Goal: Task Accomplishment & Management: Complete application form

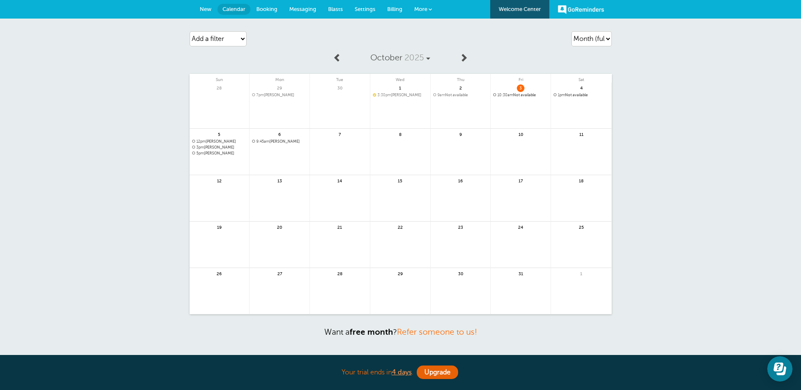
click at [226, 154] on span "5pm Angela Blazer" at bounding box center [219, 153] width 55 height 5
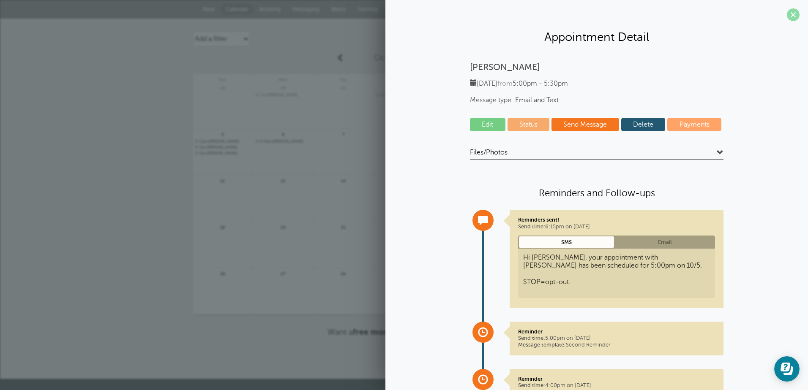
click at [787, 13] on span at bounding box center [793, 14] width 13 height 13
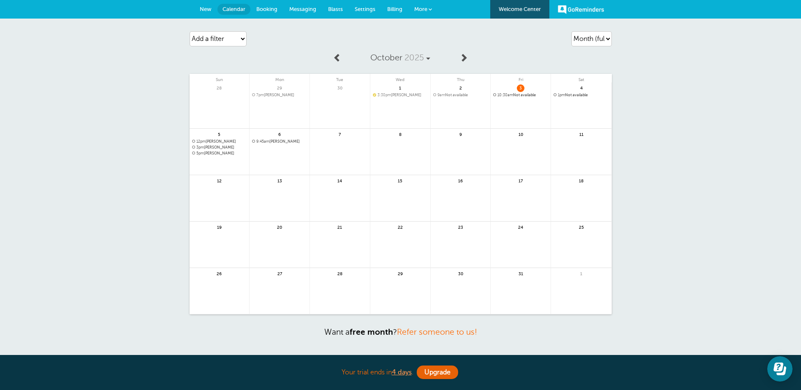
click at [266, 11] on span "Booking" at bounding box center [266, 9] width 21 height 6
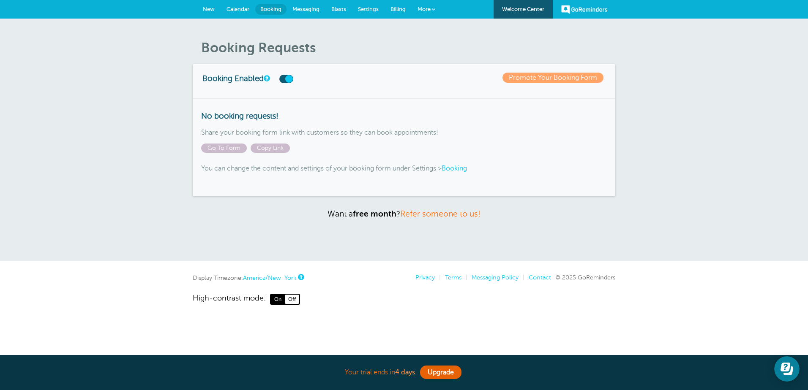
click at [271, 11] on span "Booking" at bounding box center [270, 9] width 21 height 6
click at [237, 8] on span "Calendar" at bounding box center [237, 9] width 23 height 6
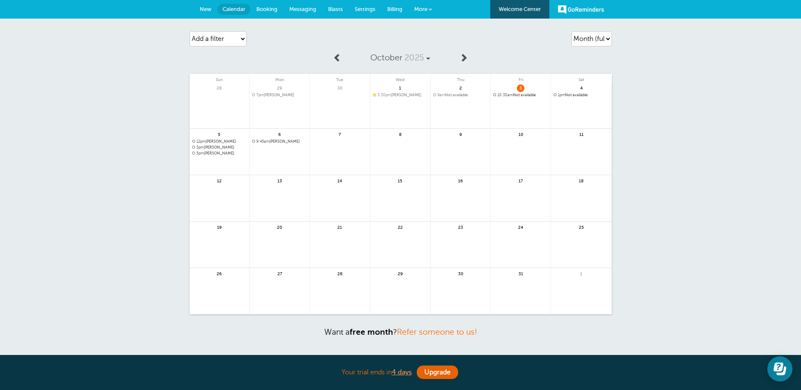
click at [207, 10] on span "New" at bounding box center [206, 9] width 12 height 6
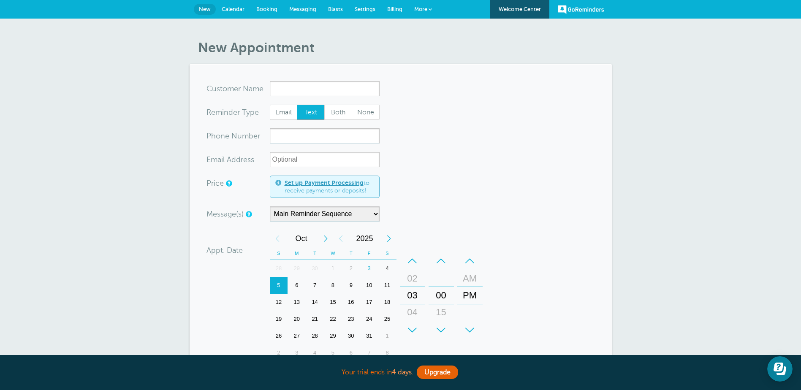
click at [339, 81] on section "You are creating a new customer. To use an existing customer select one from th…" at bounding box center [401, 289] width 422 height 451
drag, startPoint x: 556, startPoint y: 173, endPoint x: 540, endPoint y: 182, distance: 18.9
click at [555, 173] on form "You are creating a new customer. To use an existing customer select one from th…" at bounding box center [401, 289] width 389 height 417
click at [278, 284] on div "5" at bounding box center [279, 285] width 18 height 17
click at [413, 326] on div "+" at bounding box center [412, 330] width 25 height 17
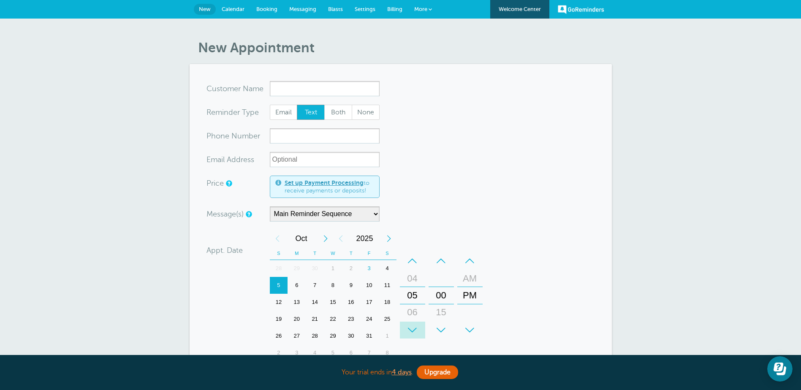
click at [413, 325] on div "+" at bounding box center [412, 330] width 25 height 17
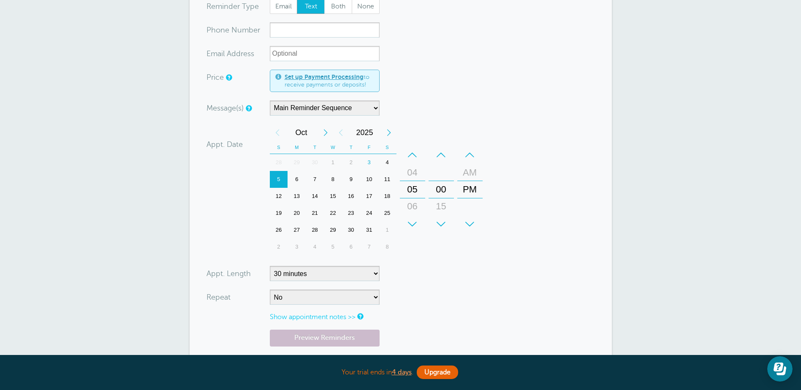
scroll to position [108, 0]
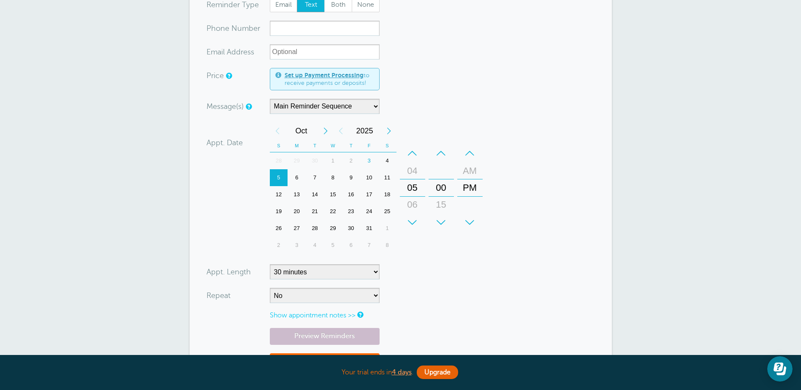
drag, startPoint x: 280, startPoint y: 176, endPoint x: 291, endPoint y: 179, distance: 10.6
click at [280, 175] on div "5" at bounding box center [279, 177] width 18 height 17
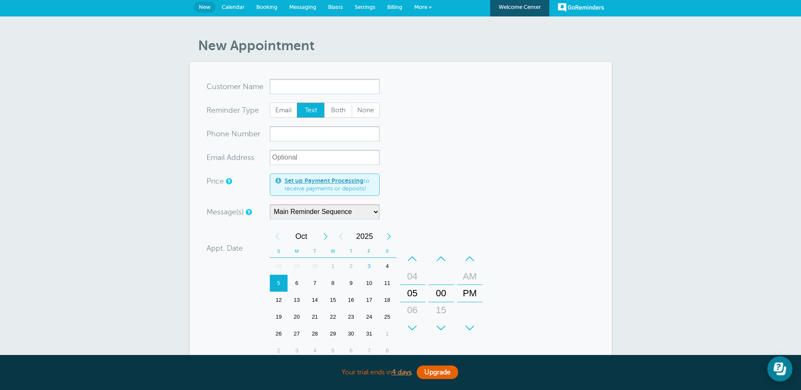
scroll to position [0, 0]
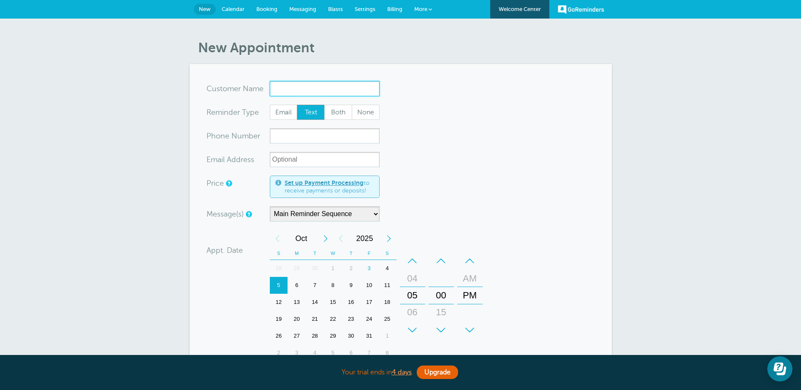
click at [362, 85] on input "x-no-autofill" at bounding box center [325, 88] width 110 height 15
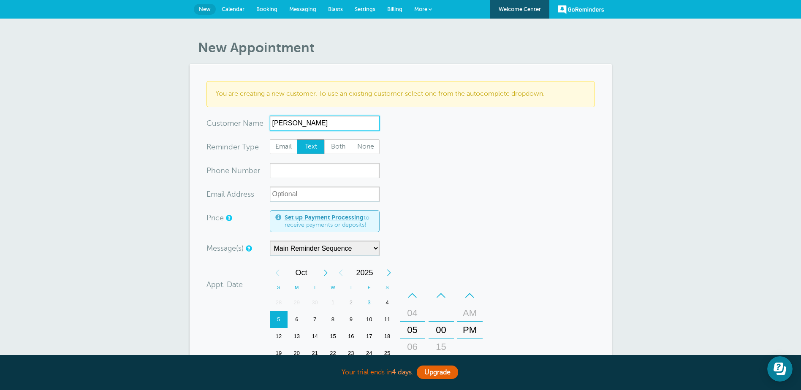
type input "Tina Gordon"
click at [325, 169] on input "xxx-no-autofill" at bounding box center [325, 170] width 110 height 15
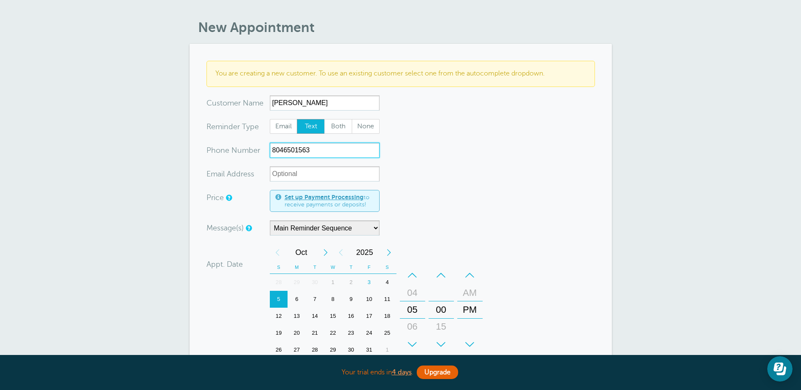
scroll to position [21, 0]
type input "8046501563"
click at [336, 126] on span "Both" at bounding box center [338, 126] width 27 height 14
click at [324, 118] on input "Both" at bounding box center [324, 118] width 0 height 0
radio input "true"
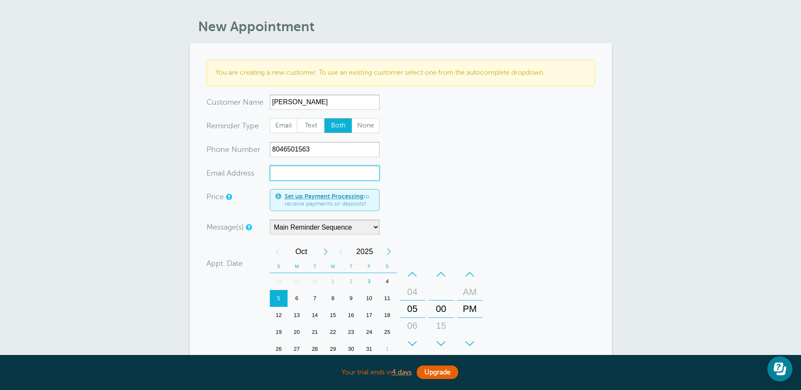
click at [329, 172] on input "xx-no-autofill" at bounding box center [325, 173] width 110 height 15
type input "tinagordon337@aol.com"
drag, startPoint x: 499, startPoint y: 209, endPoint x: 463, endPoint y: 210, distance: 36.8
click at [497, 210] on form "You are creating a new customer. To use an existing customer select one from th…" at bounding box center [401, 286] width 389 height 452
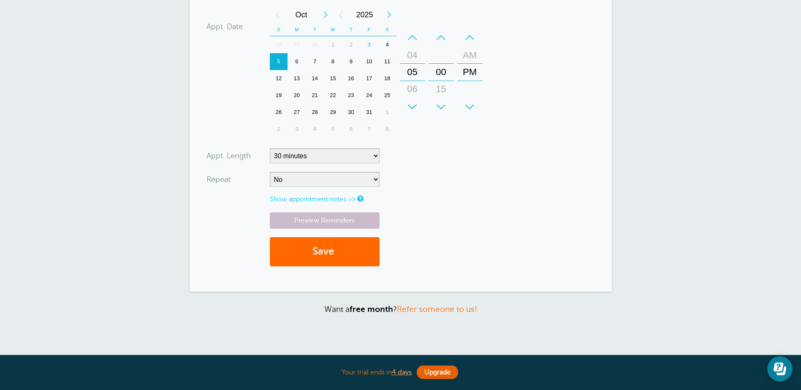
scroll to position [298, 0]
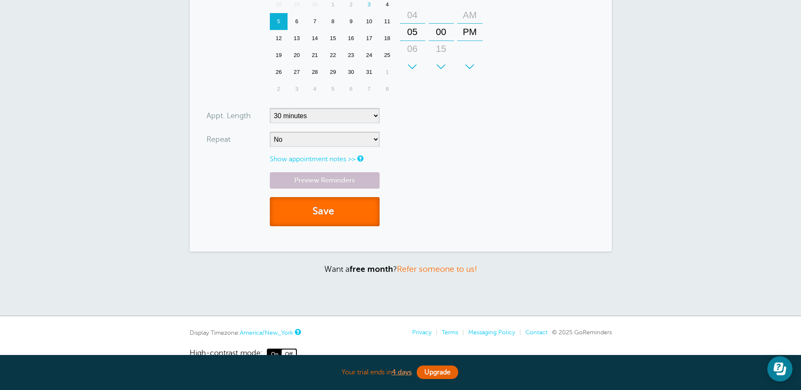
drag, startPoint x: 336, startPoint y: 216, endPoint x: 345, endPoint y: 217, distance: 8.9
click at [336, 216] on span "submit" at bounding box center [335, 211] width 3 height 11
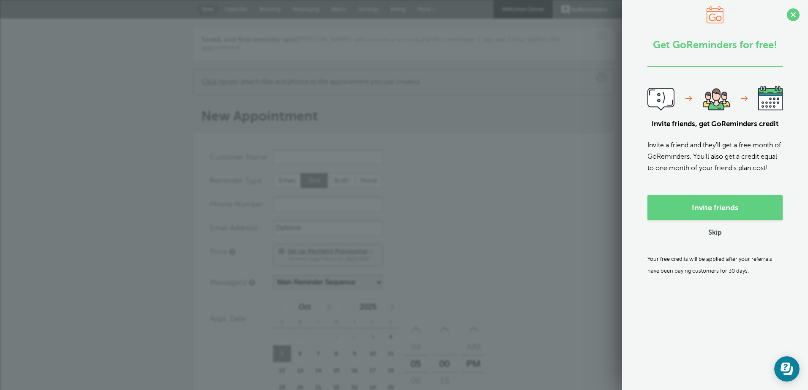
drag, startPoint x: 785, startPoint y: 16, endPoint x: 790, endPoint y: 19, distance: 6.1
click at [787, 16] on span at bounding box center [793, 14] width 13 height 13
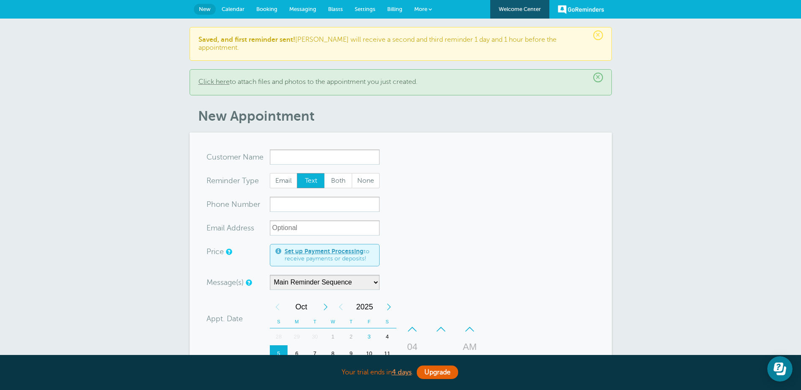
click at [231, 9] on span "Calendar" at bounding box center [233, 9] width 23 height 6
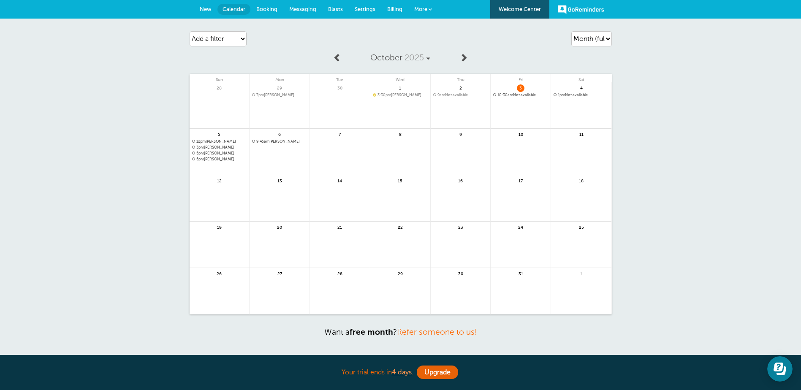
click at [269, 8] on span "Booking" at bounding box center [266, 9] width 21 height 6
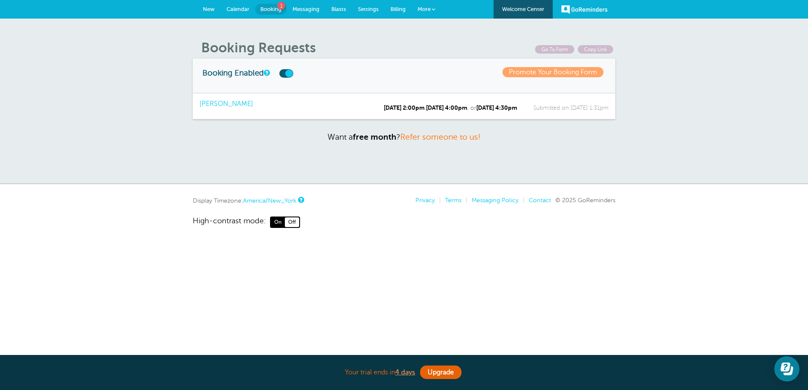
click at [238, 104] on span "[PERSON_NAME]" at bounding box center [291, 104] width 184 height 8
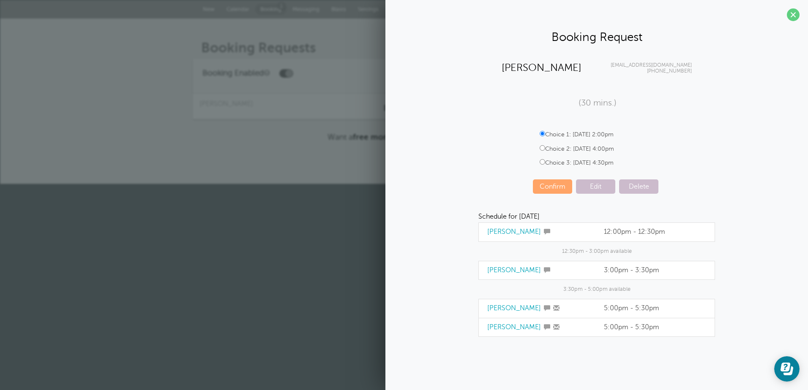
click at [541, 148] on input "Choice 2: Sunday, 10/12 at 4:00pm" at bounding box center [541, 147] width 5 height 5
radio input "true"
drag, startPoint x: 541, startPoint y: 132, endPoint x: 646, endPoint y: 162, distance: 109.3
click at [541, 133] on input "Choice 1: Sunday, 10/5 at 2:00pm" at bounding box center [541, 133] width 5 height 5
radio input "true"
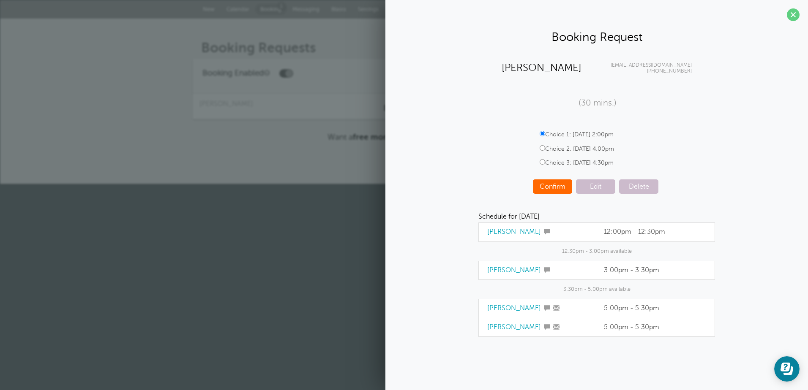
click at [555, 187] on span "Confirm" at bounding box center [552, 187] width 39 height 14
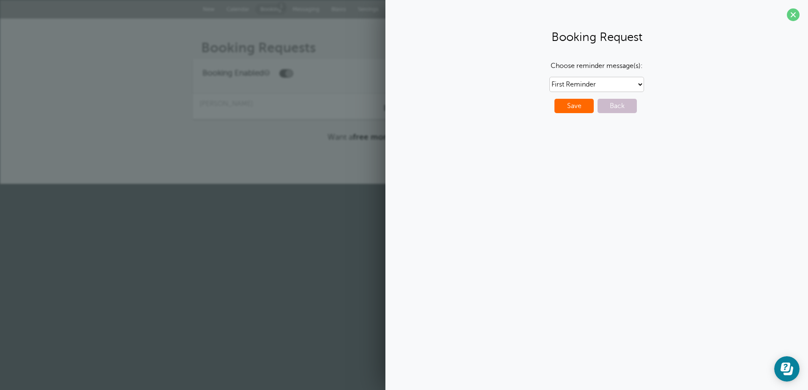
click at [580, 104] on span "Save" at bounding box center [573, 106] width 39 height 14
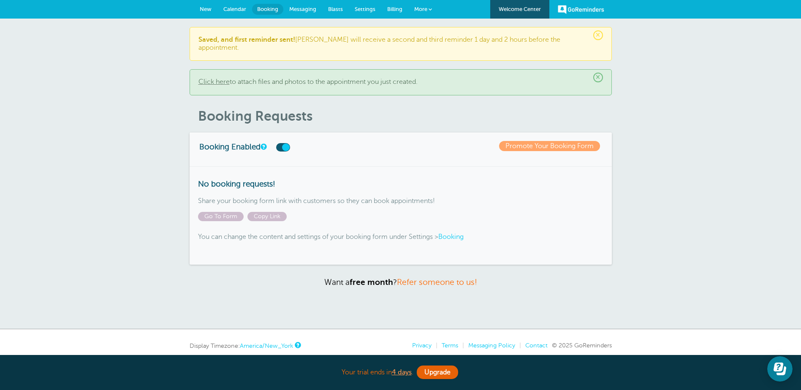
click at [266, 6] on span "Booking" at bounding box center [267, 9] width 21 height 6
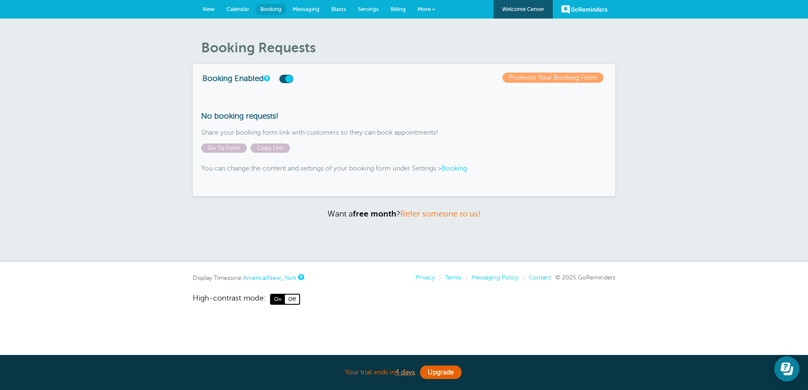
click at [239, 6] on span "Calendar" at bounding box center [237, 9] width 23 height 6
